Goal: Task Accomplishment & Management: Manage account settings

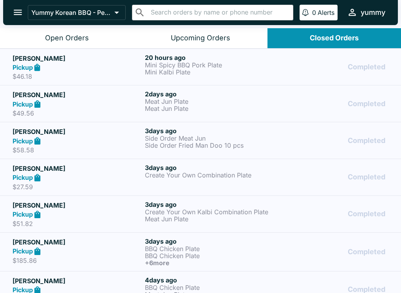
click at [136, 67] on div "Pickup" at bounding box center [77, 67] width 129 height 9
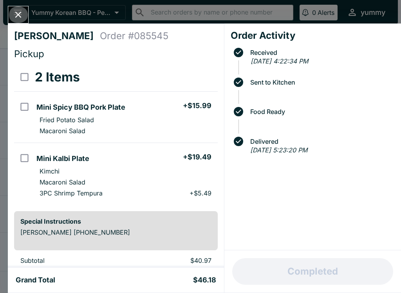
click at [20, 10] on icon "Close" at bounding box center [18, 14] width 11 height 11
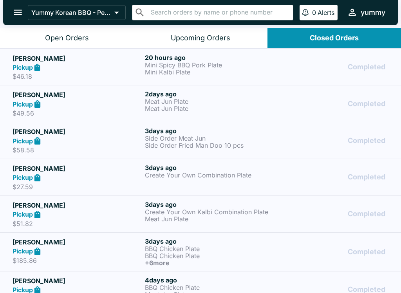
click at [15, 12] on icon "open drawer" at bounding box center [18, 12] width 11 height 11
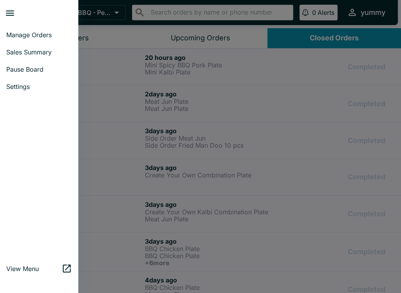
click at [21, 31] on link "Manage Orders" at bounding box center [39, 34] width 78 height 17
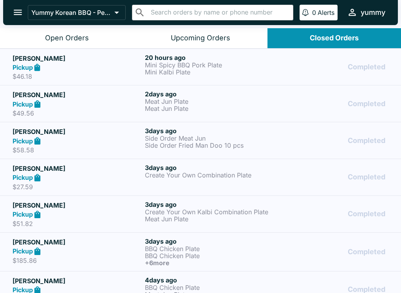
click at [9, 10] on button "open drawer" at bounding box center [18, 12] width 20 height 20
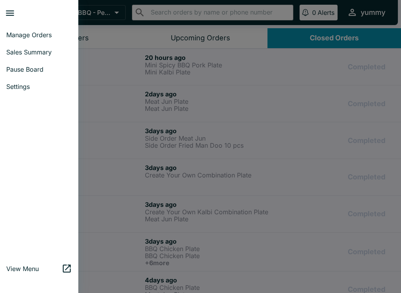
click at [19, 46] on link "Sales Summary" at bounding box center [39, 52] width 78 height 17
select select "03:00"
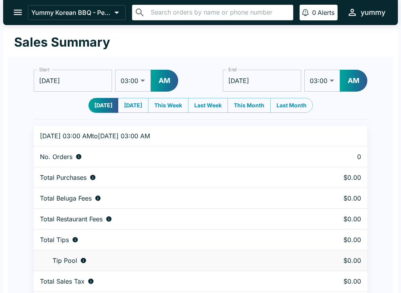
click at [16, 74] on div "Start [DATE] Start 01:00 01:30 02:00 02:30 03:00 03:30 04:00 04:30 05:00 05:30 …" at bounding box center [201, 184] width 386 height 255
click at [18, 10] on icon "open drawer" at bounding box center [18, 12] width 8 height 5
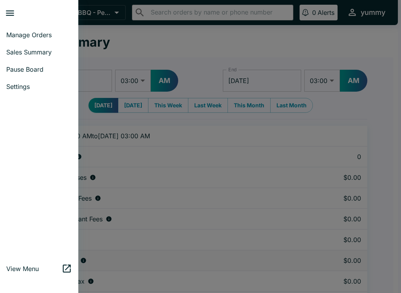
click at [15, 17] on icon "close drawer" at bounding box center [10, 13] width 11 height 11
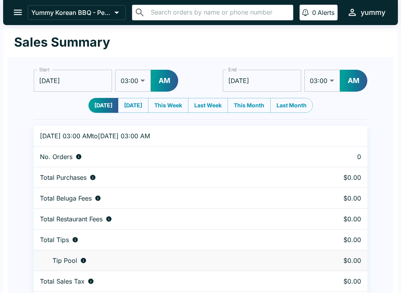
click at [19, 15] on icon "open drawer" at bounding box center [18, 12] width 11 height 11
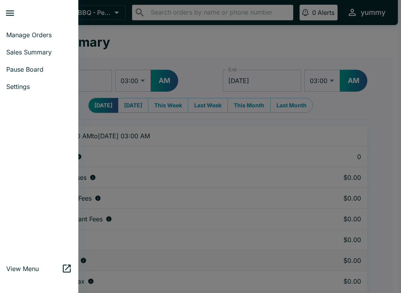
click at [30, 36] on span "Manage Orders" at bounding box center [39, 35] width 66 height 8
